Goal: Information Seeking & Learning: Learn about a topic

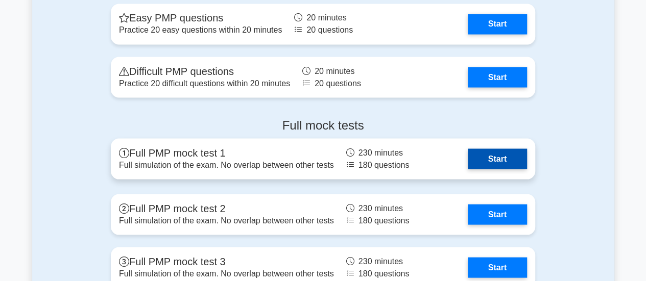
scroll to position [2807, 0]
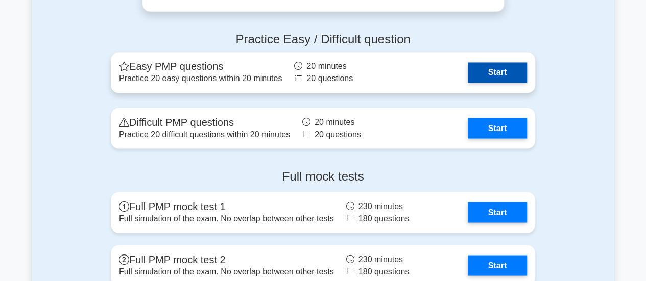
click at [509, 69] on link "Start" at bounding box center [497, 72] width 59 height 20
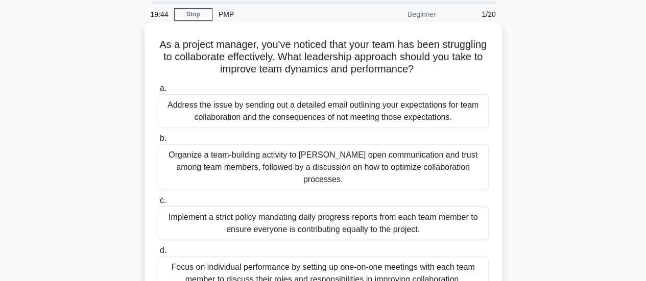
scroll to position [51, 0]
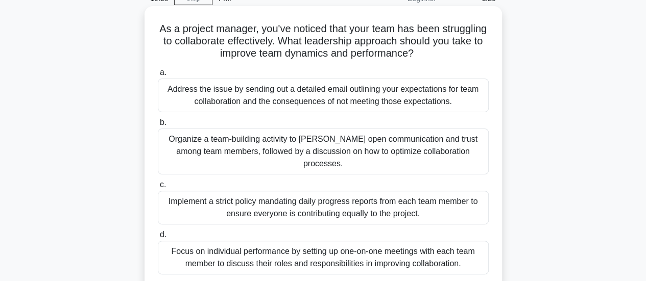
click at [342, 149] on div "Organize a team-building activity to [PERSON_NAME] open communication and trust…" at bounding box center [323, 152] width 331 height 46
click at [158, 126] on input "b. Organize a team-building activity to [PERSON_NAME] open communication and tr…" at bounding box center [158, 122] width 0 height 7
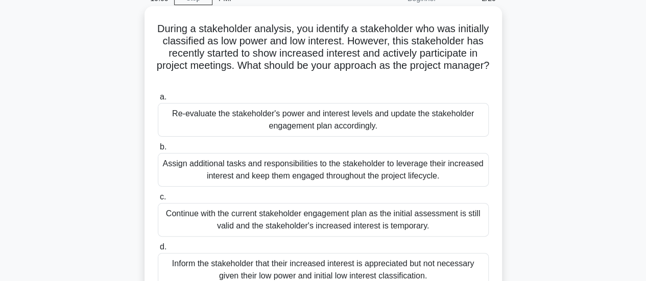
click at [341, 116] on div "Re-evaluate the stakeholder's power and interest levels and update the stakehol…" at bounding box center [323, 120] width 331 height 34
click at [158, 101] on input "a. Re-evaluate the stakeholder's power and interest levels and update the stake…" at bounding box center [158, 97] width 0 height 7
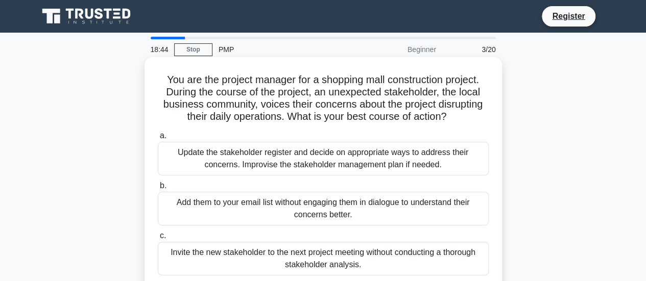
scroll to position [102, 0]
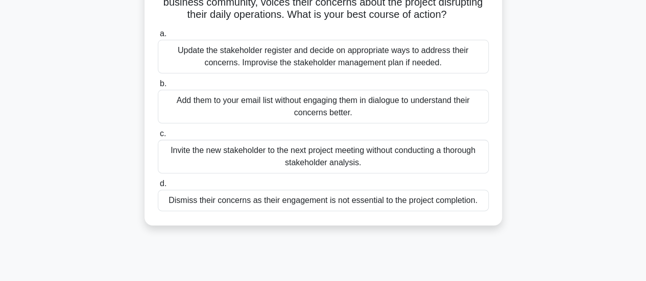
click at [391, 59] on div "Update the stakeholder register and decide on appropriate ways to address their…" at bounding box center [323, 57] width 331 height 34
click at [158, 37] on input "a. Update the stakeholder register and decide on appropriate ways to address th…" at bounding box center [158, 34] width 0 height 7
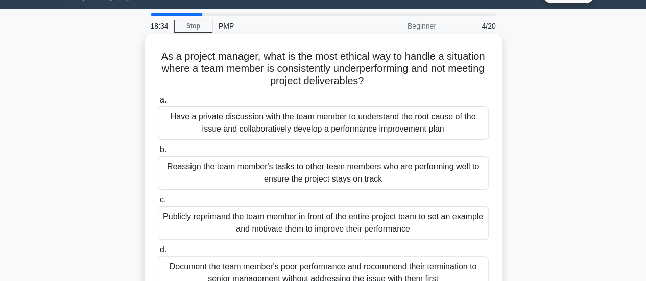
scroll to position [0, 0]
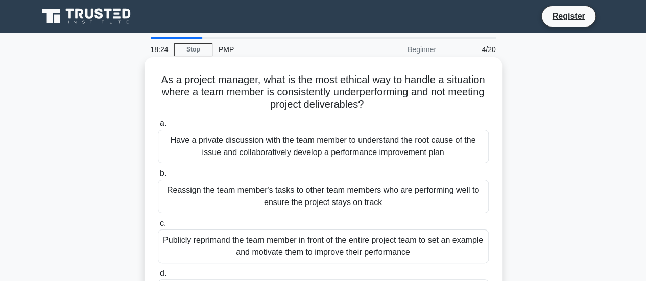
click at [360, 148] on div "Have a private discussion with the team member to understand the root cause of …" at bounding box center [323, 147] width 331 height 34
click at [158, 127] on input "a. Have a private discussion with the team member to understand the root cause …" at bounding box center [158, 123] width 0 height 7
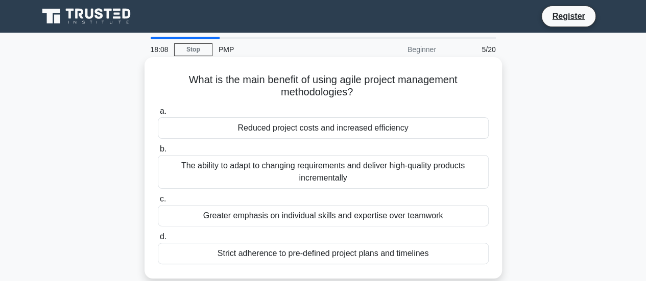
click at [317, 173] on div "The ability to adapt to changing requirements and deliver high-quality products…" at bounding box center [323, 172] width 331 height 34
click at [158, 153] on input "b. The ability to adapt to changing requirements and deliver high-quality produ…" at bounding box center [158, 149] width 0 height 7
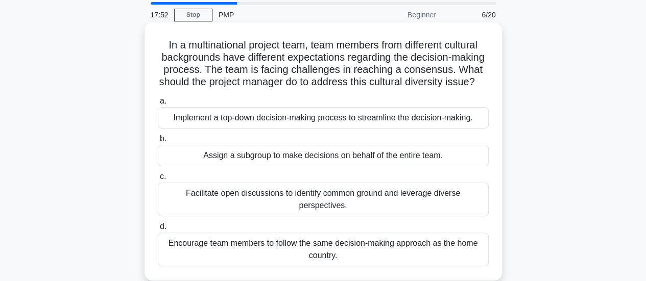
scroll to position [51, 0]
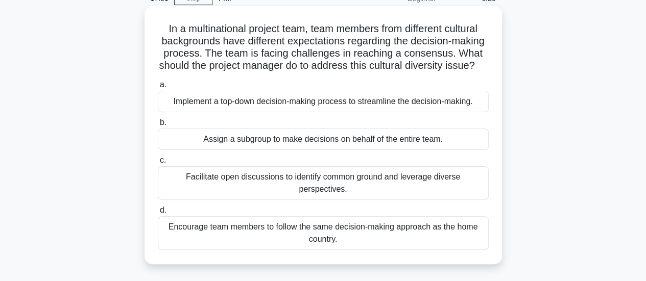
click at [313, 189] on div "Facilitate open discussions to identify common ground and leverage diverse pers…" at bounding box center [323, 183] width 331 height 34
click at [158, 164] on input "c. Facilitate open discussions to identify common ground and leverage diverse p…" at bounding box center [158, 160] width 0 height 7
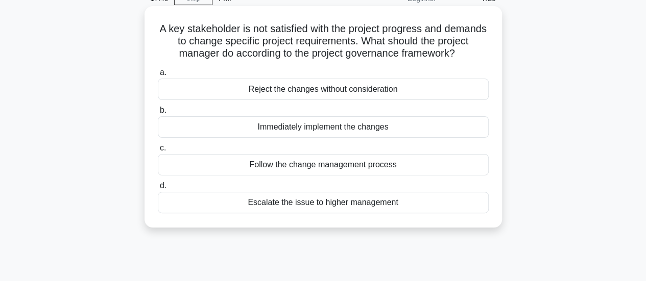
click at [338, 175] on div "Follow the change management process" at bounding box center [323, 164] width 331 height 21
click at [158, 152] on input "c. Follow the change management process" at bounding box center [158, 148] width 0 height 7
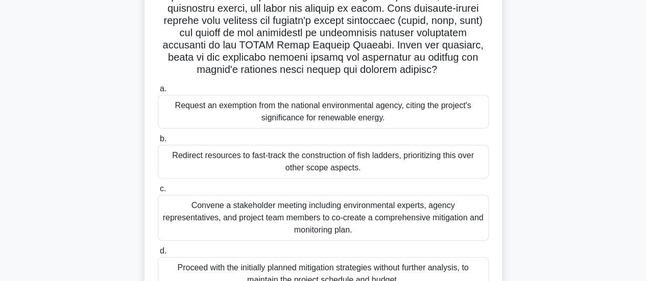
scroll to position [297, 0]
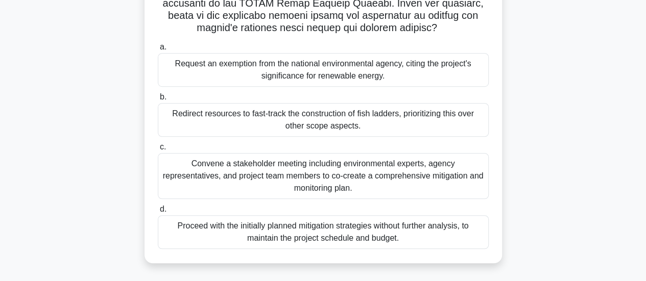
click at [306, 177] on div "Convene a stakeholder meeting including environmental experts, agency represent…" at bounding box center [323, 176] width 331 height 46
click at [158, 151] on input "c. Convene a stakeholder meeting including environmental experts, agency repres…" at bounding box center [158, 147] width 0 height 7
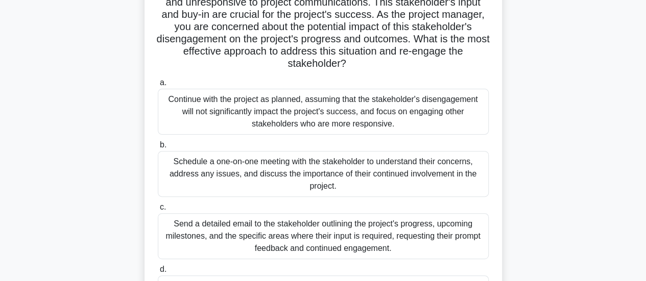
scroll to position [153, 0]
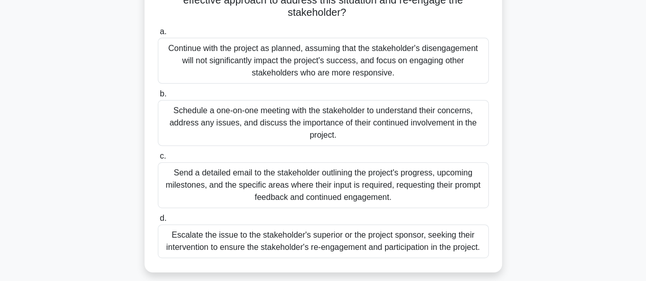
click at [299, 117] on div "Schedule a one-on-one meeting with the stakeholder to understand their concerns…" at bounding box center [323, 123] width 331 height 46
click at [158, 97] on input "b. Schedule a one-on-one meeting with the stakeholder to understand their conce…" at bounding box center [158, 94] width 0 height 7
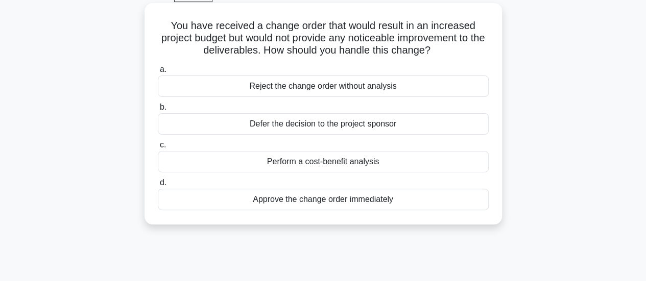
scroll to position [0, 0]
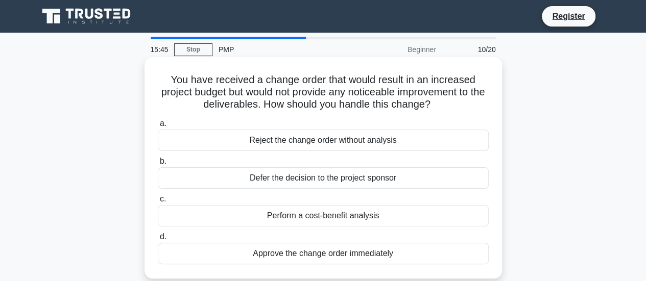
click at [319, 215] on div "Perform a cost-benefit analysis" at bounding box center [323, 215] width 331 height 21
click at [158, 203] on input "c. Perform a cost-benefit analysis" at bounding box center [158, 199] width 0 height 7
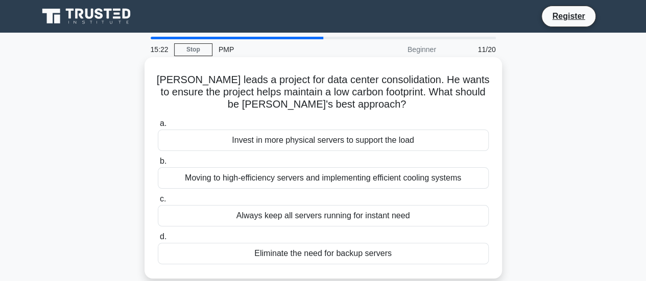
click at [310, 173] on div "Moving to high-efficiency servers and implementing efficient cooling systems" at bounding box center [323, 177] width 331 height 21
click at [158, 165] on input "b. Moving to high-efficiency servers and implementing efficient cooling systems" at bounding box center [158, 161] width 0 height 7
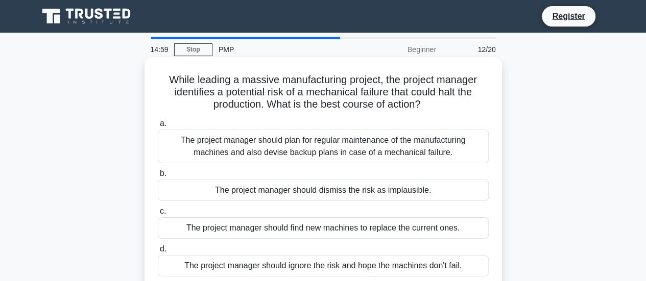
click at [420, 142] on div "The project manager should plan for regular maintenance of the manufacturing ma…" at bounding box center [323, 147] width 331 height 34
click at [158, 127] on input "a. The project manager should plan for regular maintenance of the manufacturing…" at bounding box center [158, 123] width 0 height 7
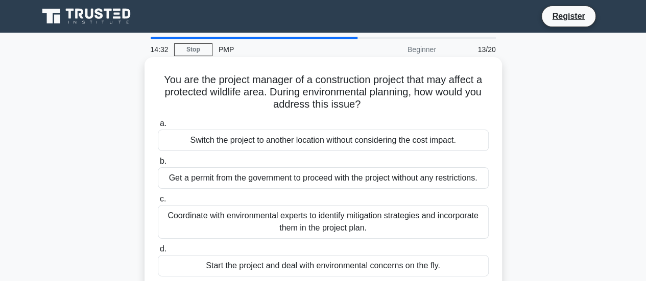
click at [352, 221] on div "Coordinate with environmental experts to identify mitigation strategies and inc…" at bounding box center [323, 222] width 331 height 34
click at [158, 203] on input "c. Coordinate with environmental experts to identify mitigation strategies and …" at bounding box center [158, 199] width 0 height 7
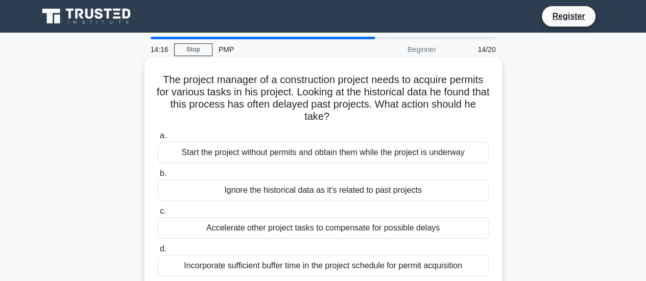
scroll to position [51, 0]
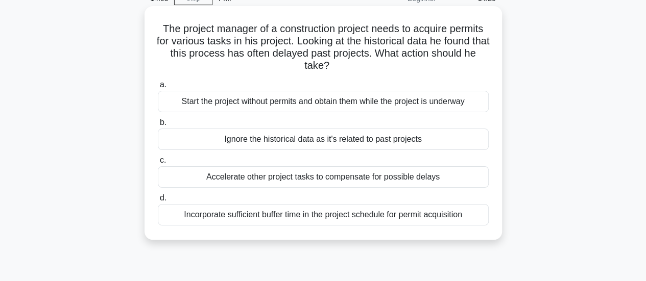
click at [391, 218] on div "Incorporate sufficient buffer time in the project schedule for permit acquisiti…" at bounding box center [323, 214] width 331 height 21
click at [158, 202] on input "d. Incorporate sufficient buffer time in the project schedule for permit acquis…" at bounding box center [158, 198] width 0 height 7
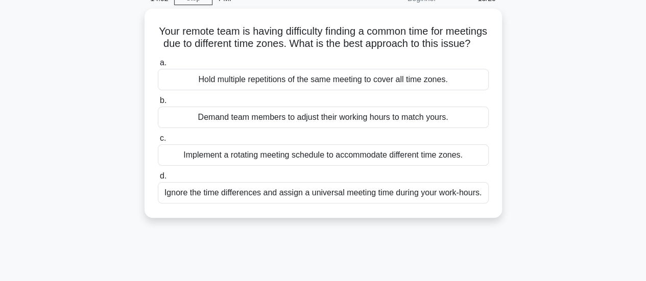
scroll to position [0, 0]
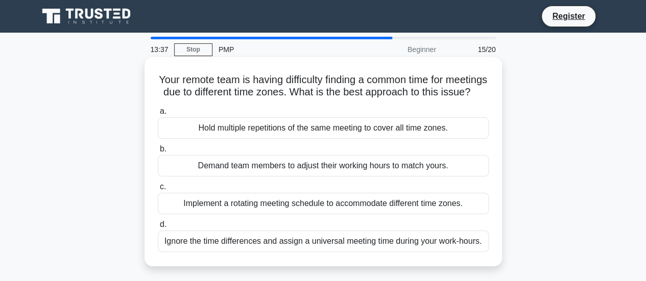
click at [342, 212] on div "Implement a rotating meeting schedule to accommodate different time zones." at bounding box center [323, 203] width 331 height 21
click at [158, 190] on input "c. Implement a rotating meeting schedule to accommodate different time zones." at bounding box center [158, 187] width 0 height 7
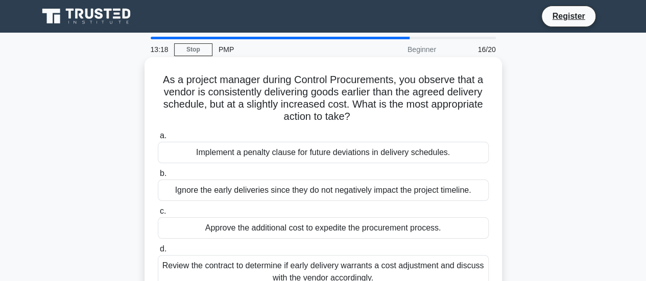
scroll to position [51, 0]
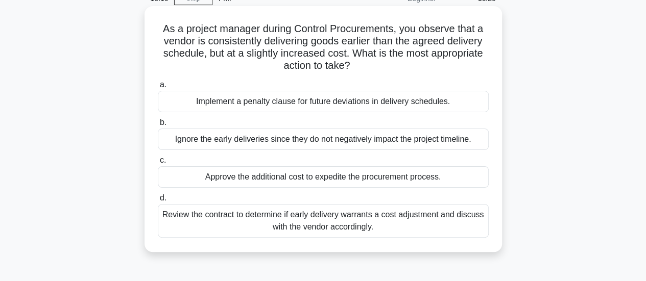
click at [361, 220] on div "Review the contract to determine if early delivery warrants a cost adjustment a…" at bounding box center [323, 221] width 331 height 34
click at [158, 202] on input "d. Review the contract to determine if early delivery warrants a cost adjustmen…" at bounding box center [158, 198] width 0 height 7
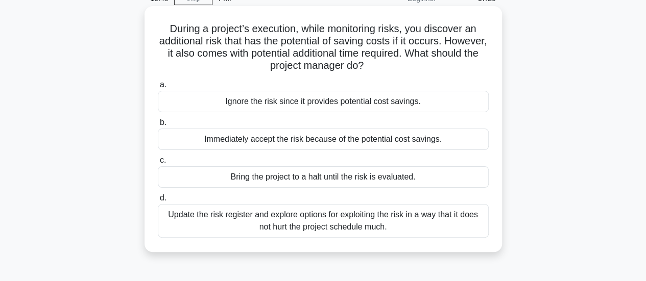
click at [363, 223] on div "Update the risk register and explore options for exploiting the risk in a way t…" at bounding box center [323, 221] width 331 height 34
click at [158, 202] on input "d. Update the risk register and explore options for exploiting the risk in a wa…" at bounding box center [158, 198] width 0 height 7
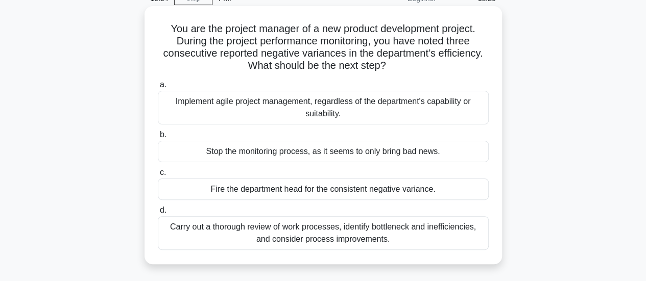
click at [346, 235] on div "Carry out a thorough review of work processes, identify bottleneck and ineffici…" at bounding box center [323, 233] width 331 height 34
click at [158, 214] on input "d. Carry out a thorough review of work processes, identify bottleneck and ineff…" at bounding box center [158, 210] width 0 height 7
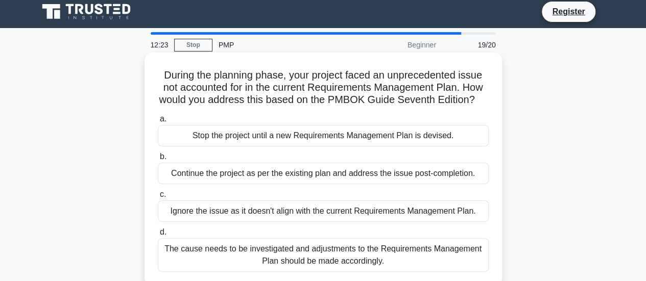
scroll to position [0, 0]
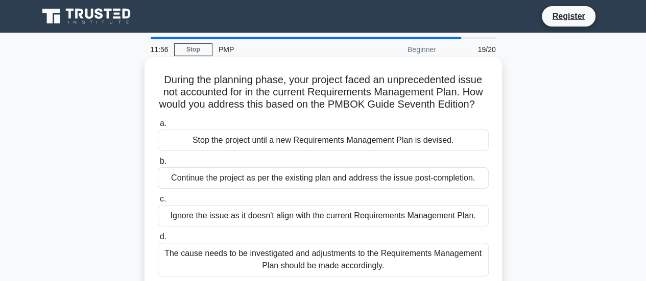
click at [384, 256] on div "The cause needs to be investigated and adjustments to the Requirements Manageme…" at bounding box center [323, 260] width 331 height 34
click at [158, 240] on input "d. The cause needs to be investigated and adjustments to the Requirements Manag…" at bounding box center [158, 237] width 0 height 7
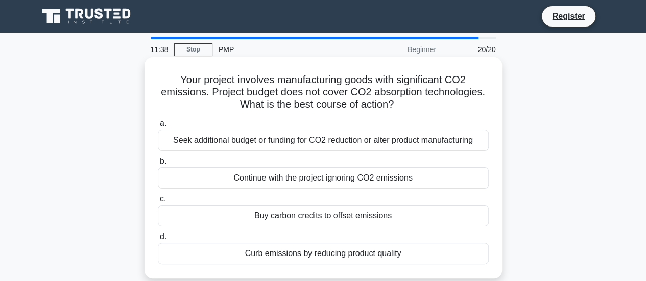
click at [359, 214] on div "Buy carbon credits to offset emissions" at bounding box center [323, 215] width 331 height 21
click at [158, 203] on input "c. Buy carbon credits to offset emissions" at bounding box center [158, 199] width 0 height 7
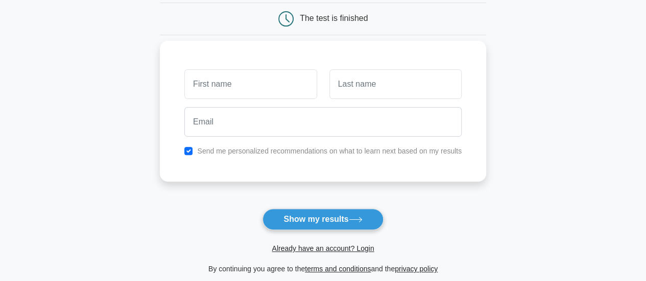
scroll to position [102, 0]
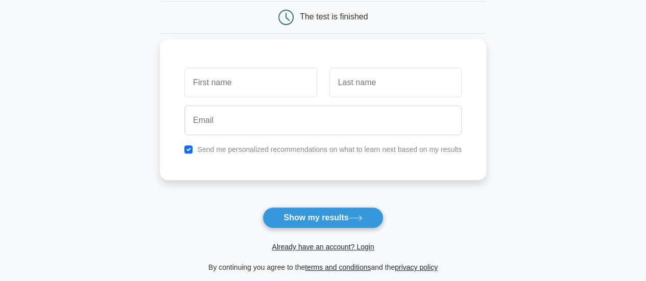
type input "f"
type input "Fred"
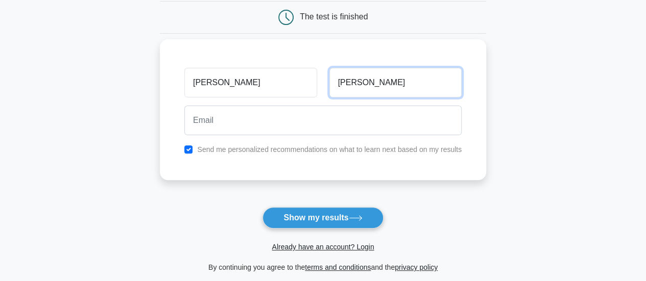
type input "Yirenkyi-Smart"
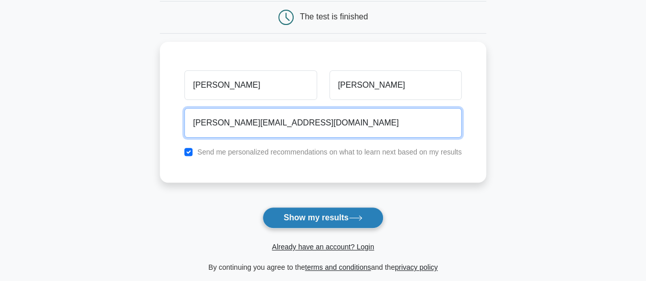
type input "fred.yirenkyismart@gmail.com"
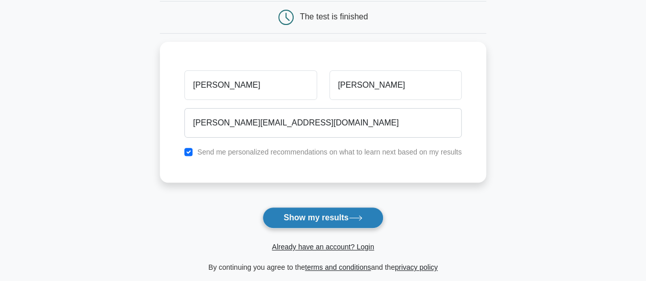
click at [349, 219] on button "Show my results" at bounding box center [322, 217] width 120 height 21
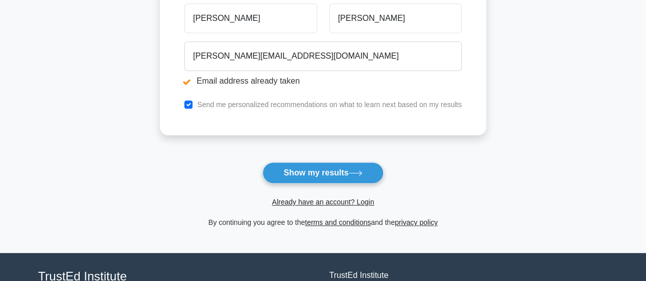
scroll to position [102, 0]
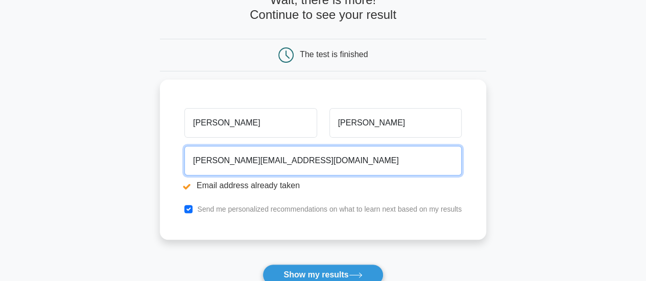
drag, startPoint x: 258, startPoint y: 157, endPoint x: 139, endPoint y: 156, distance: 119.4
click at [139, 156] on main "Email address already taken Wait, there is more! Continue to see your result Th…" at bounding box center [323, 143] width 646 height 425
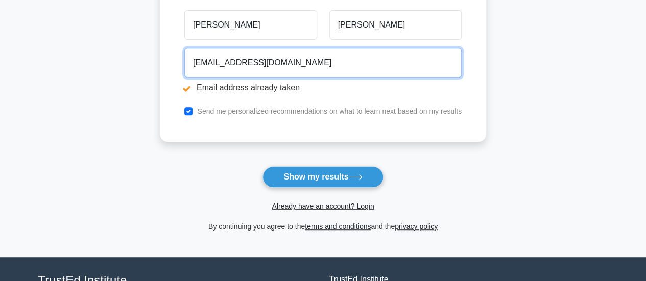
scroll to position [204, 0]
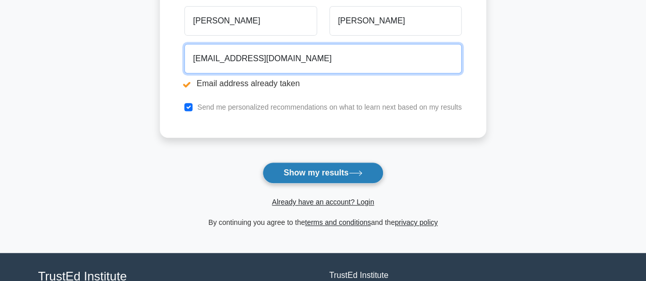
type input "amanfooba@gmail.com"
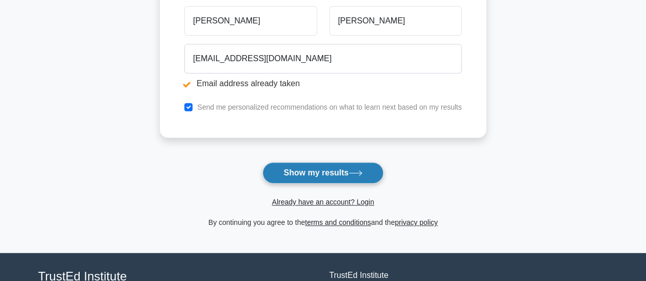
click at [308, 170] on button "Show my results" at bounding box center [322, 172] width 120 height 21
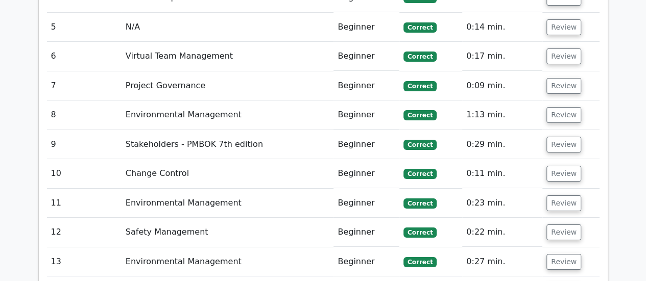
scroll to position [1940, 0]
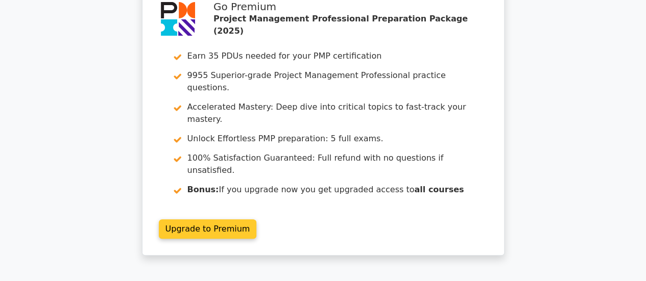
scroll to position [0, 0]
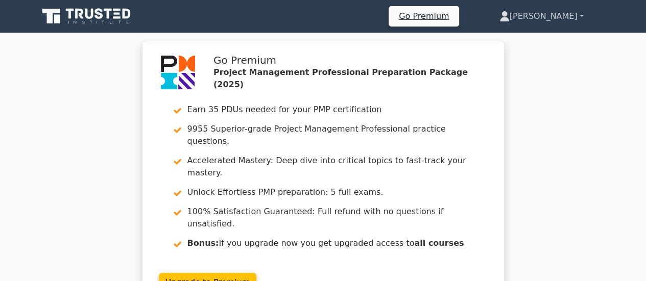
click at [583, 13] on link "[PERSON_NAME]" at bounding box center [541, 16] width 133 height 20
click at [540, 38] on link "Profile" at bounding box center [515, 40] width 81 height 16
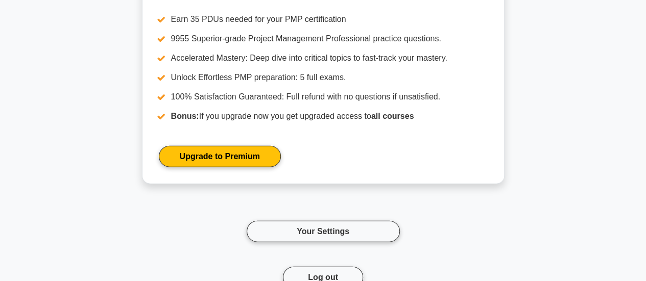
scroll to position [1241, 0]
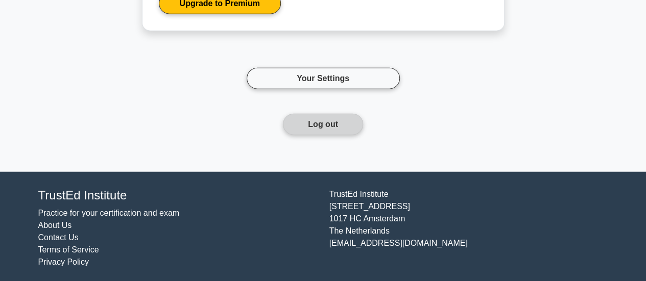
click at [333, 121] on button "Log out" at bounding box center [323, 124] width 80 height 21
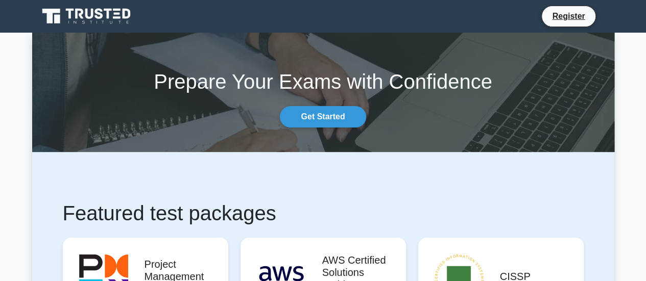
click at [107, 16] on icon at bounding box center [87, 16] width 98 height 19
click at [578, 21] on link "Register" at bounding box center [568, 16] width 45 height 13
